Goal: Obtain resource: Obtain resource

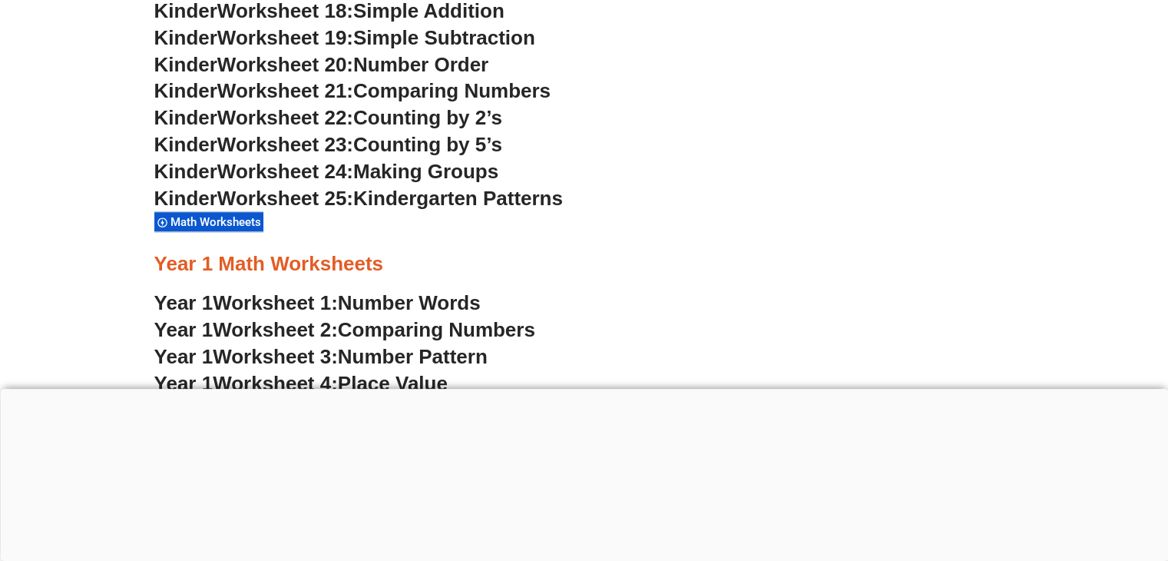
scroll to position [1250, 0]
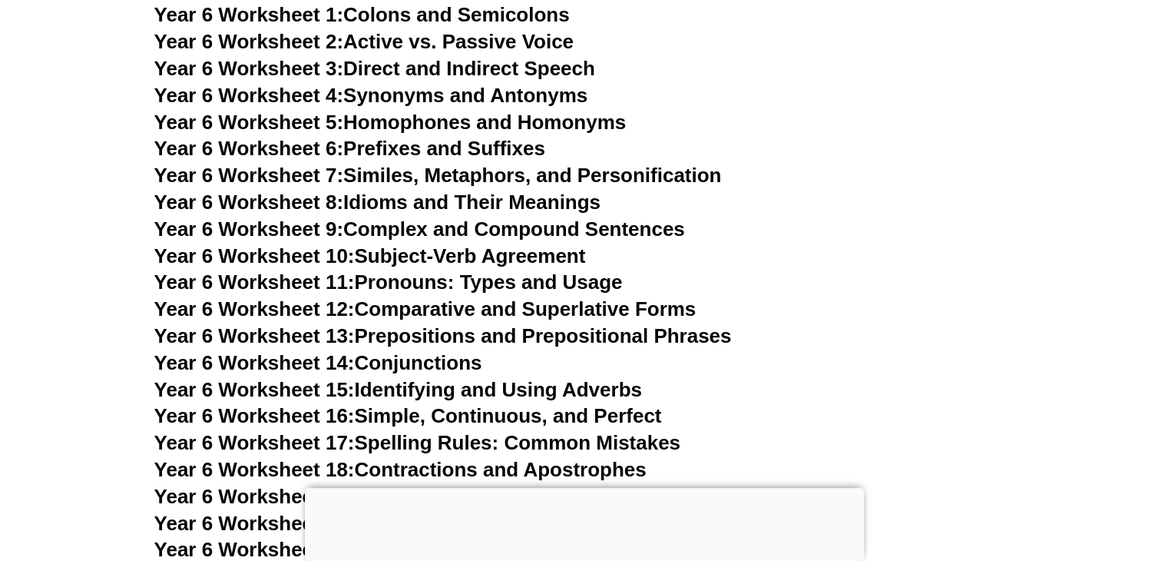
scroll to position [9407, 0]
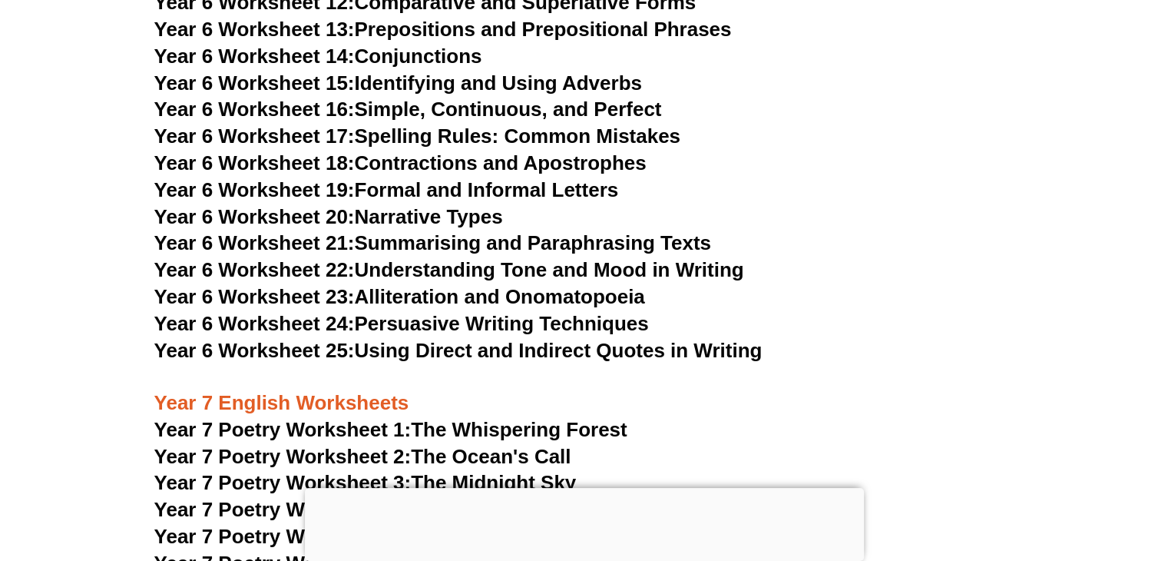
click at [551, 312] on link "Year 6 Worksheet 24: Persuasive Writing Techniques" at bounding box center [401, 323] width 495 height 23
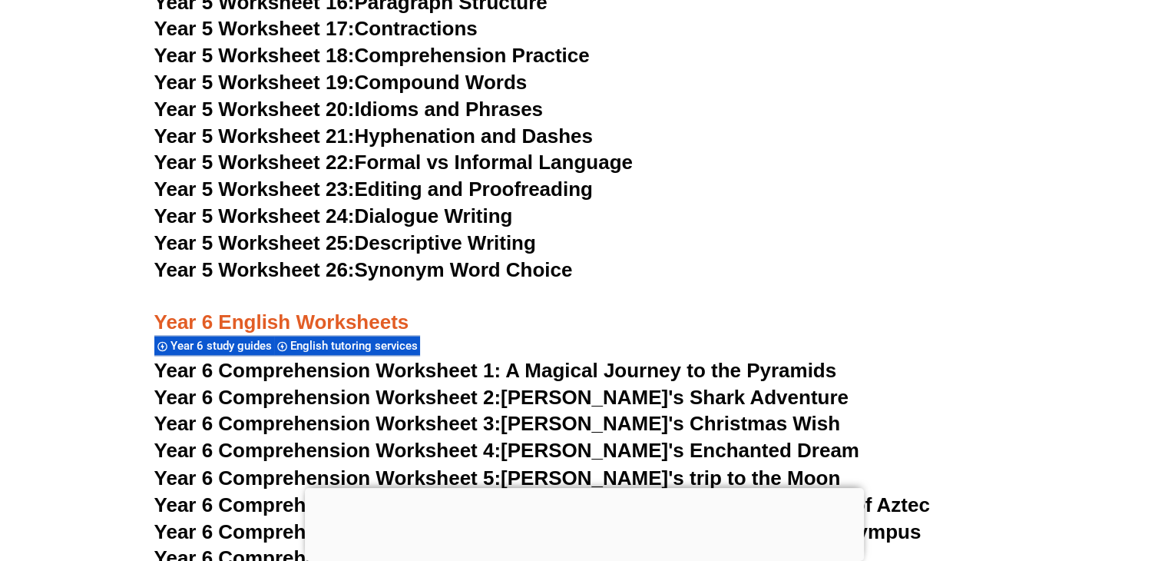
scroll to position [8255, 0]
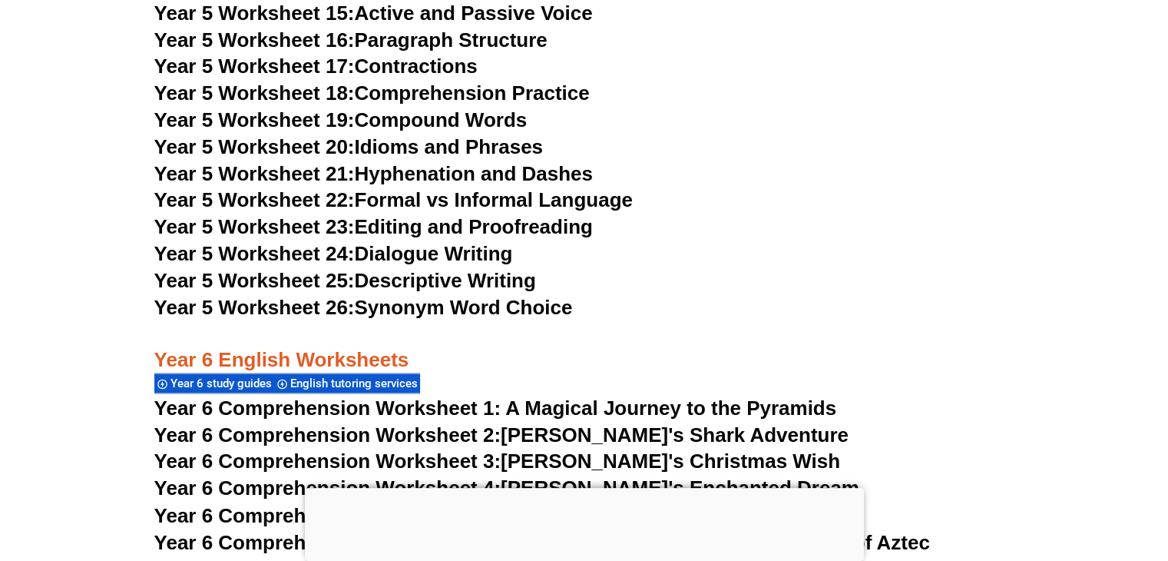
click at [418, 307] on link "Year 5 Worksheet 26: Synonym Word Choice" at bounding box center [363, 307] width 419 height 23
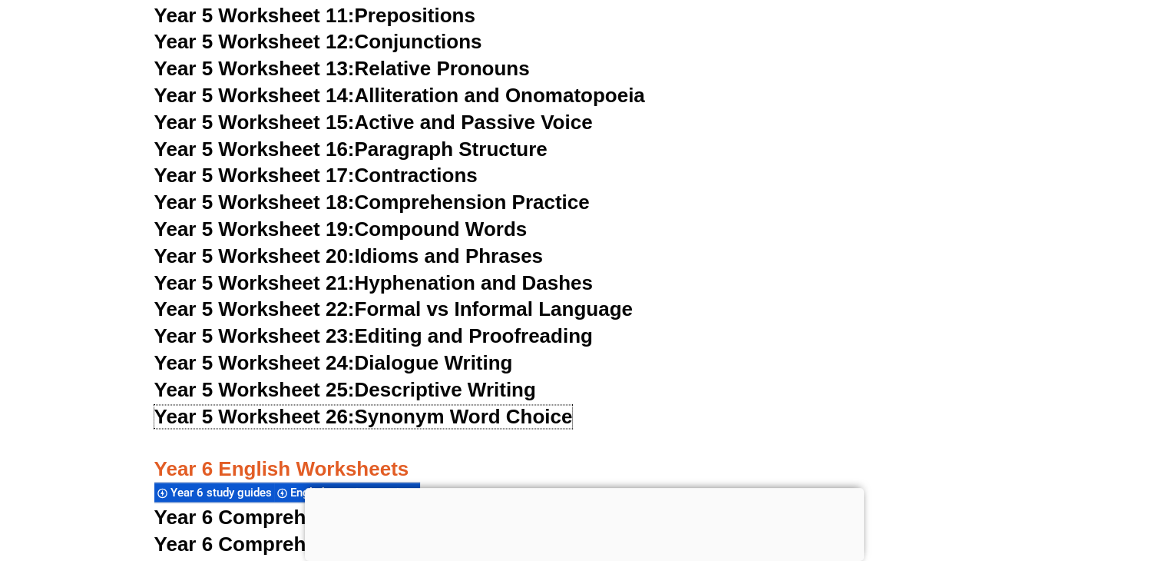
scroll to position [8101, 0]
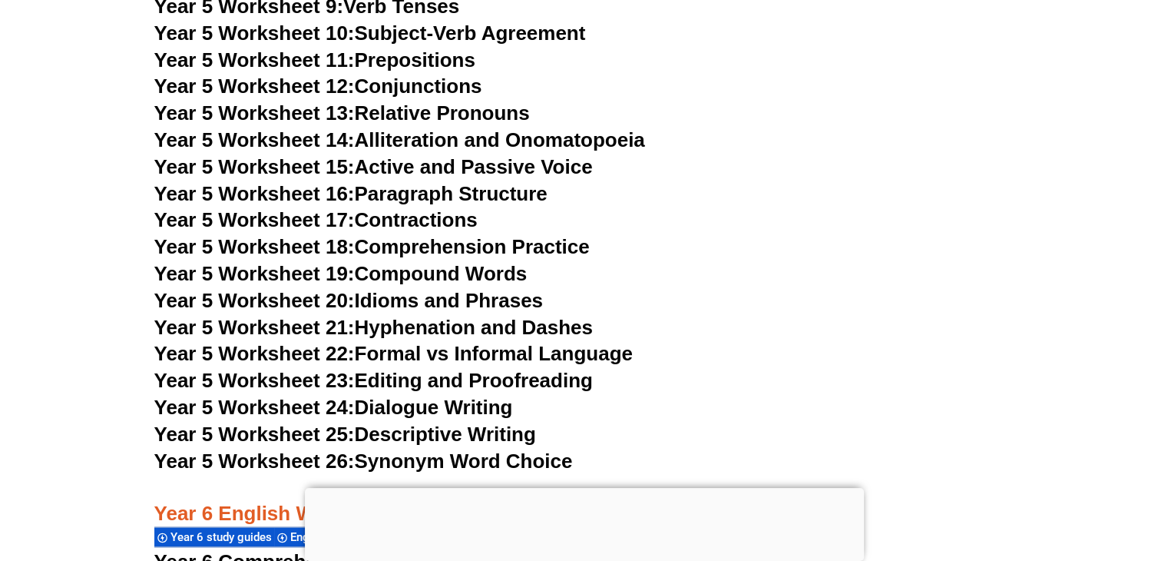
click at [486, 406] on link "Year 5 Worksheet 24: Dialogue Writing" at bounding box center [333, 407] width 359 height 23
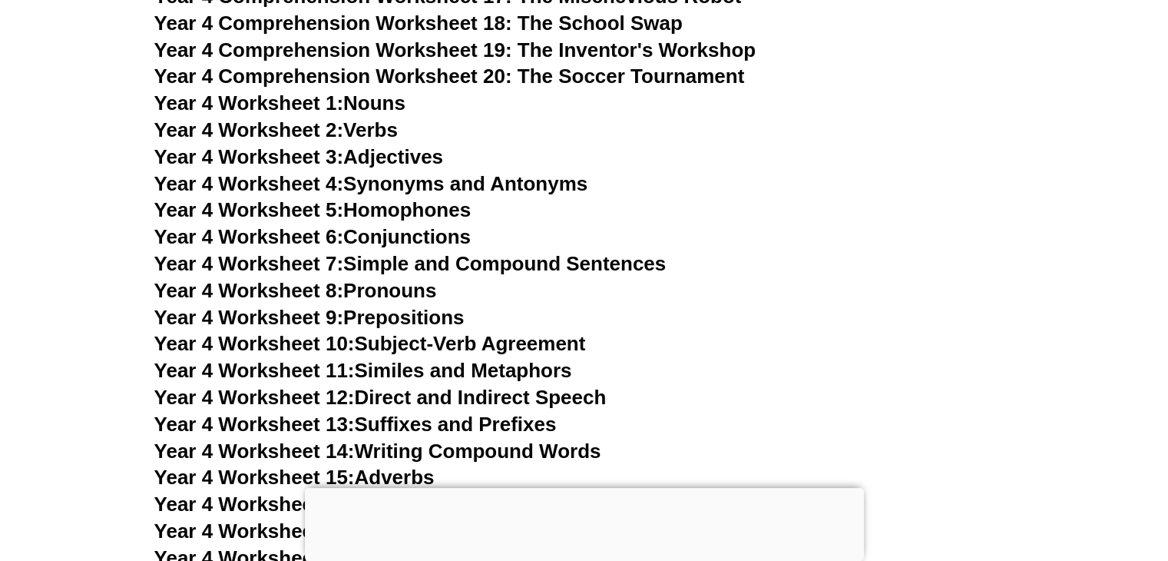
scroll to position [6642, 0]
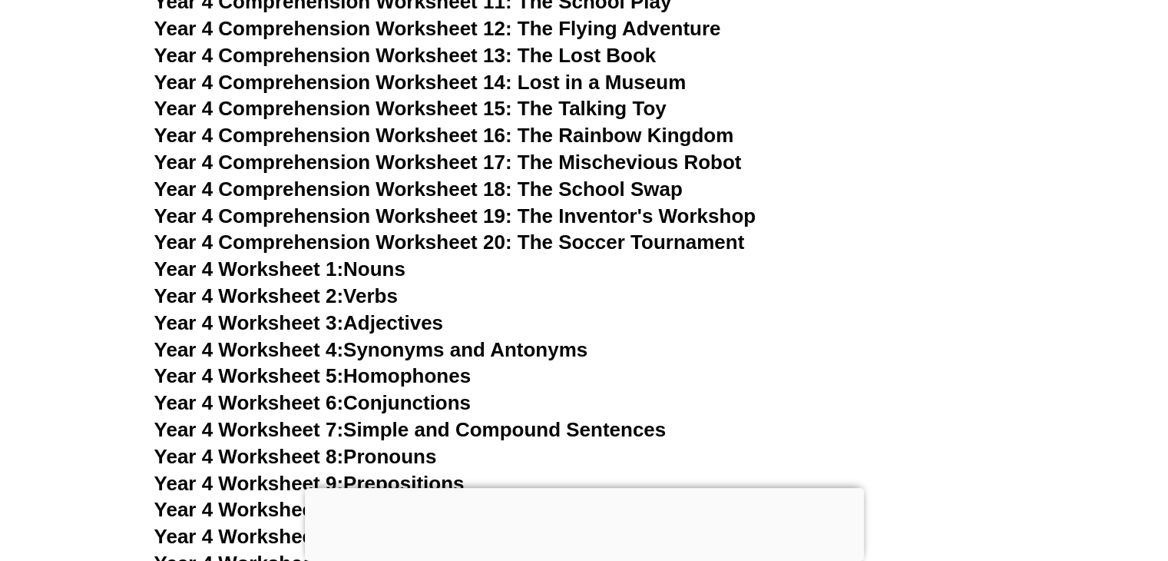
click at [314, 270] on span "Year 4 Worksheet 1:" at bounding box center [249, 268] width 190 height 23
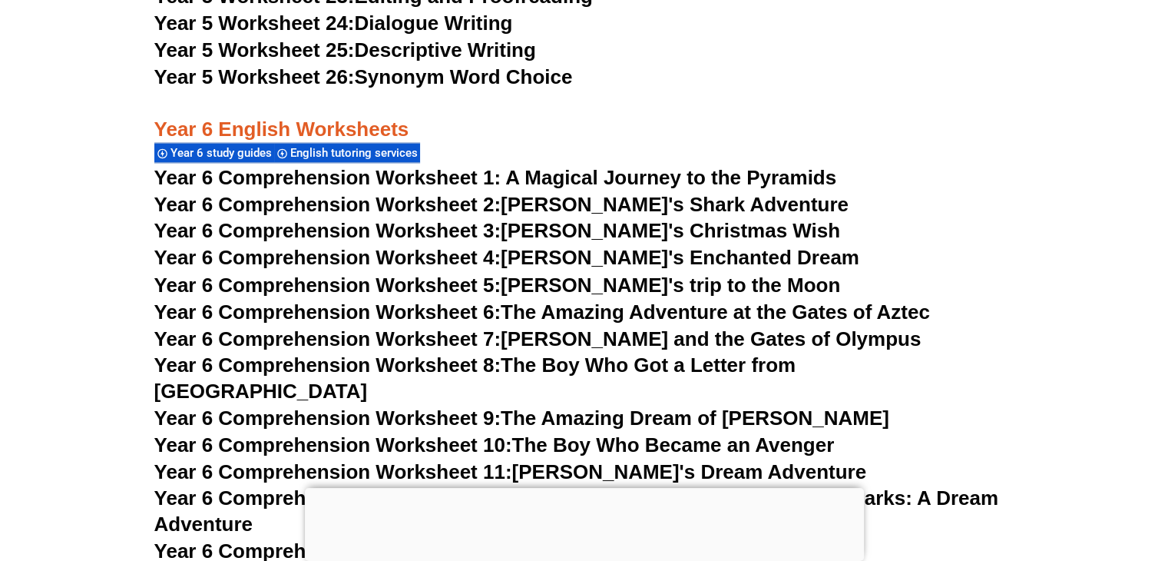
scroll to position [8946, 0]
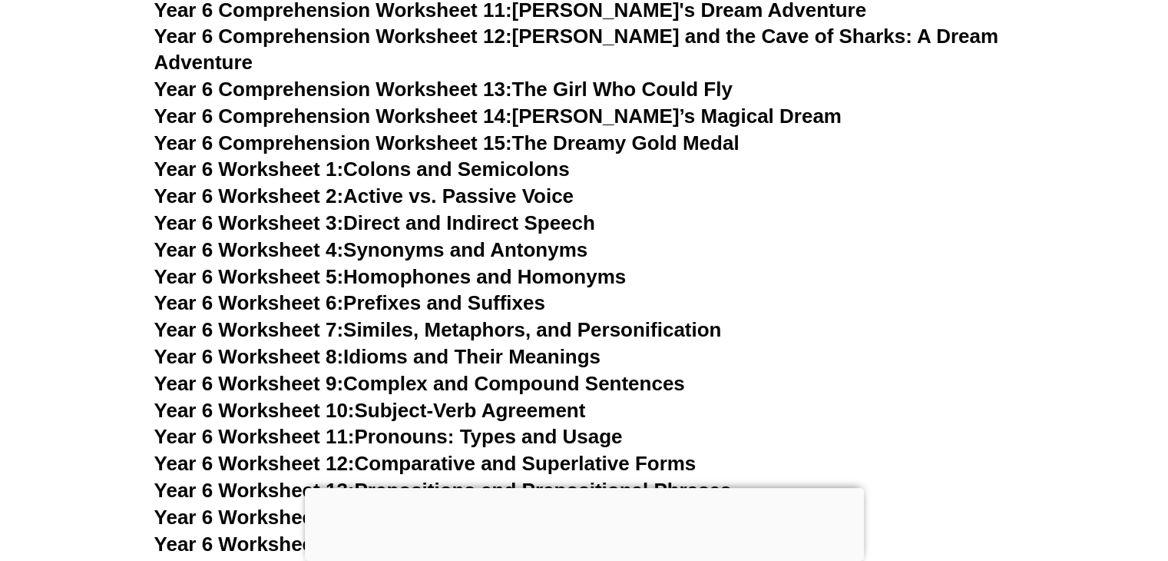
click at [595, 318] on link "Year 6 Worksheet 7: Similes, Metaphors, and Personification" at bounding box center [438, 329] width 568 height 23
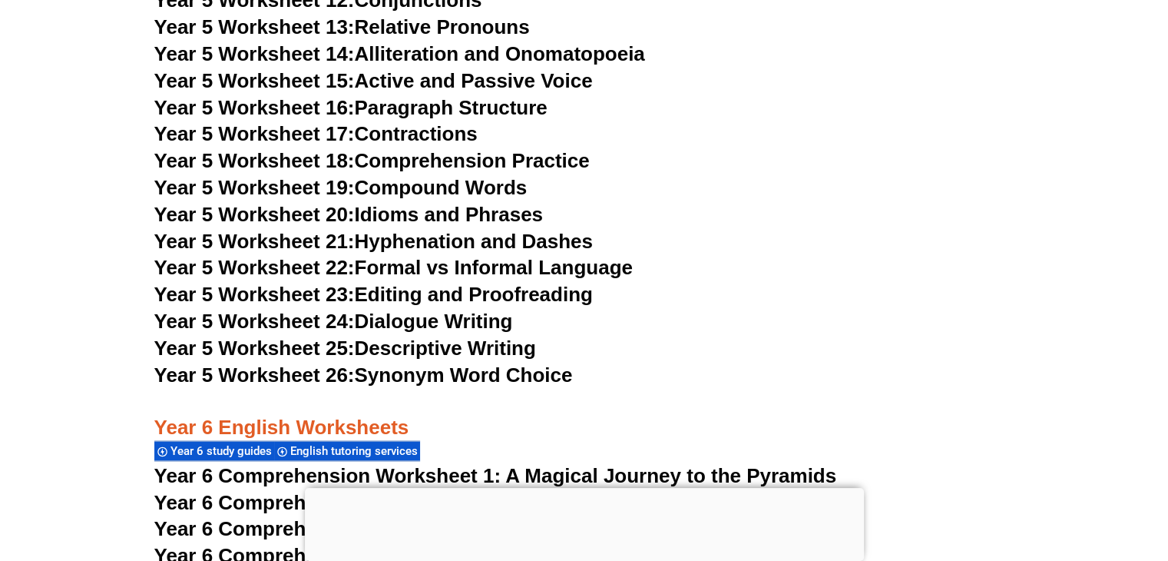
scroll to position [8178, 0]
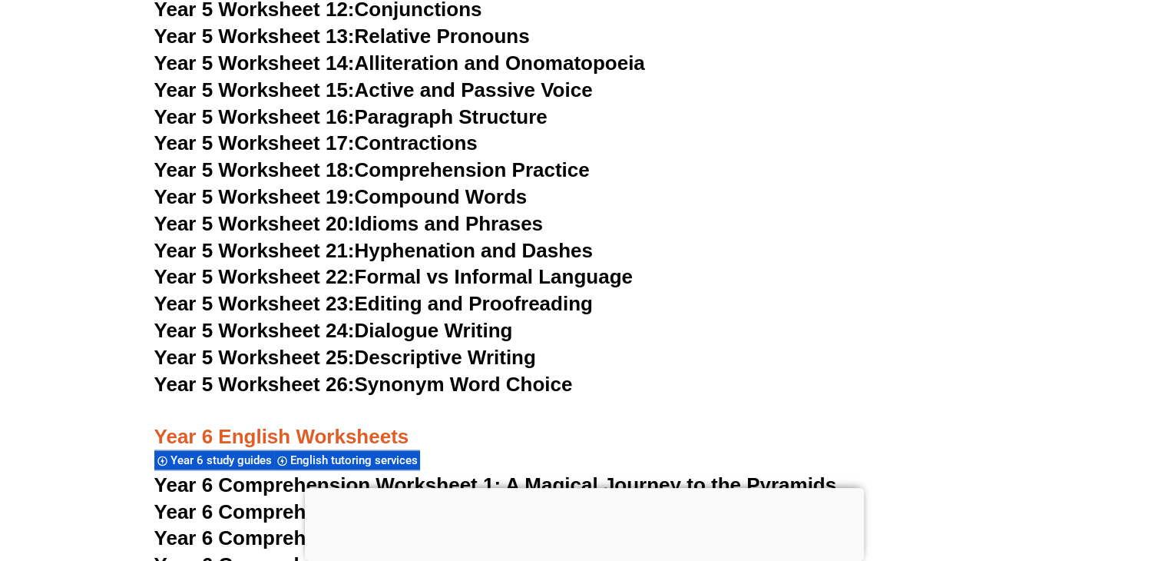
click at [425, 331] on link "Year 5 Worksheet 24: Dialogue Writing" at bounding box center [333, 330] width 359 height 23
click at [419, 299] on link "Year 5 Worksheet 23: Editing and Proofreading" at bounding box center [373, 303] width 439 height 23
click at [399, 330] on link "Year 5 Worksheet 24: Dialogue Writing" at bounding box center [333, 330] width 359 height 23
